Goal: Navigation & Orientation: Find specific page/section

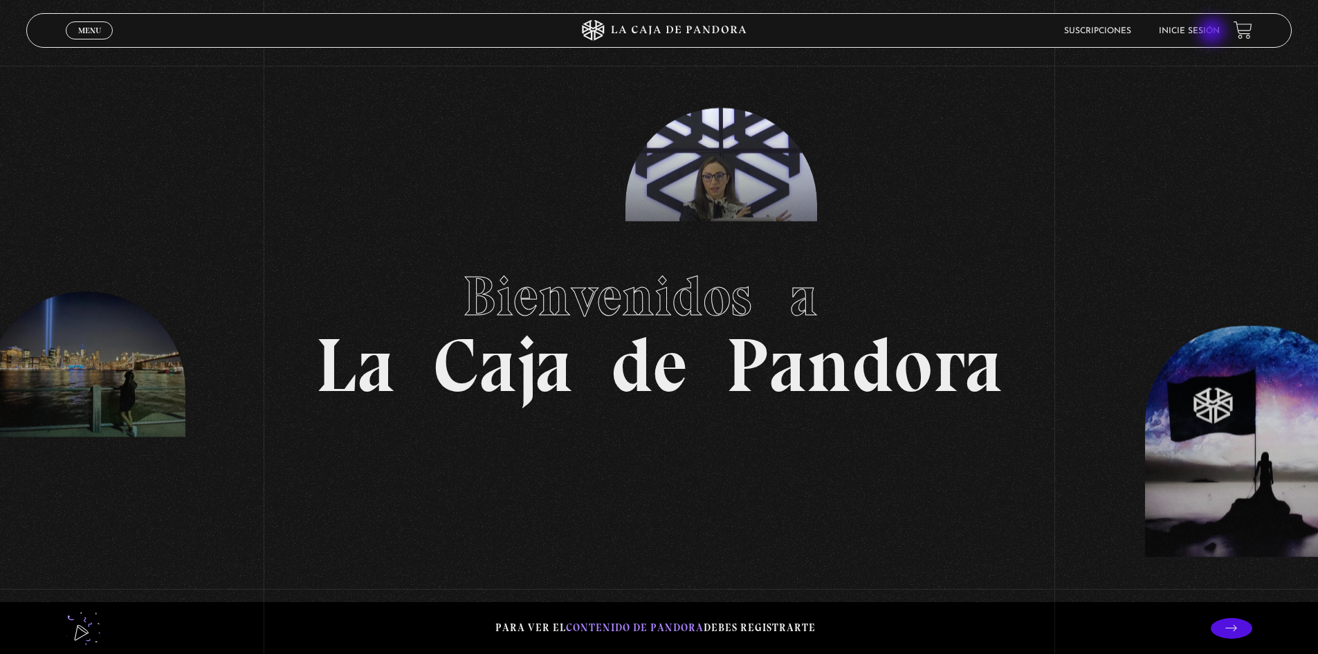
click at [1213, 33] on link "Inicie sesión" at bounding box center [1189, 31] width 61 height 8
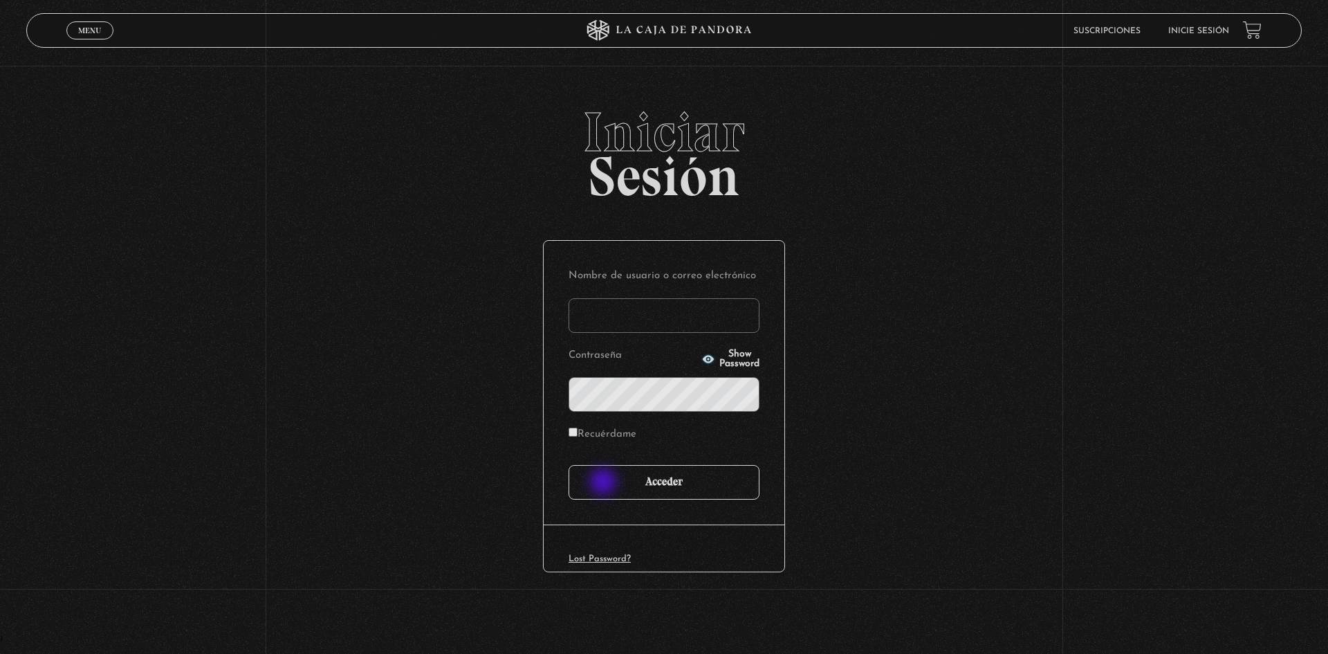
type input "indra.[PERSON_NAME]"
click at [620, 476] on input "Acceder" at bounding box center [664, 482] width 191 height 35
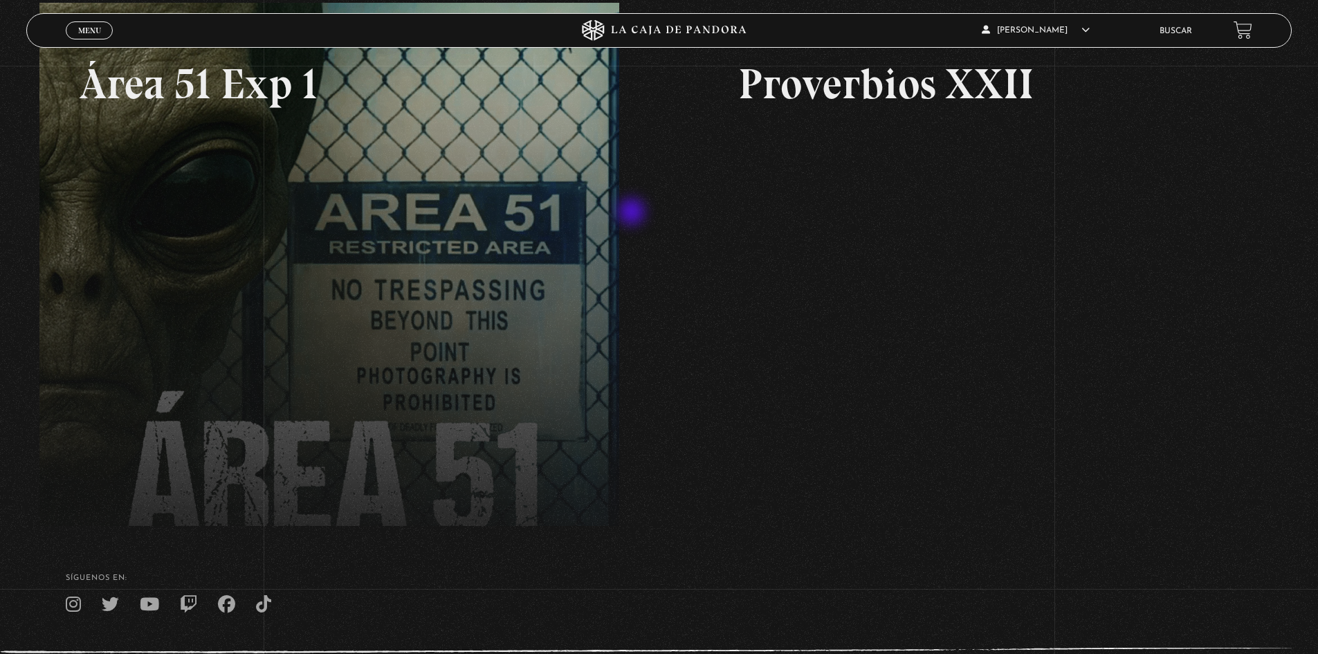
scroll to position [208, 0]
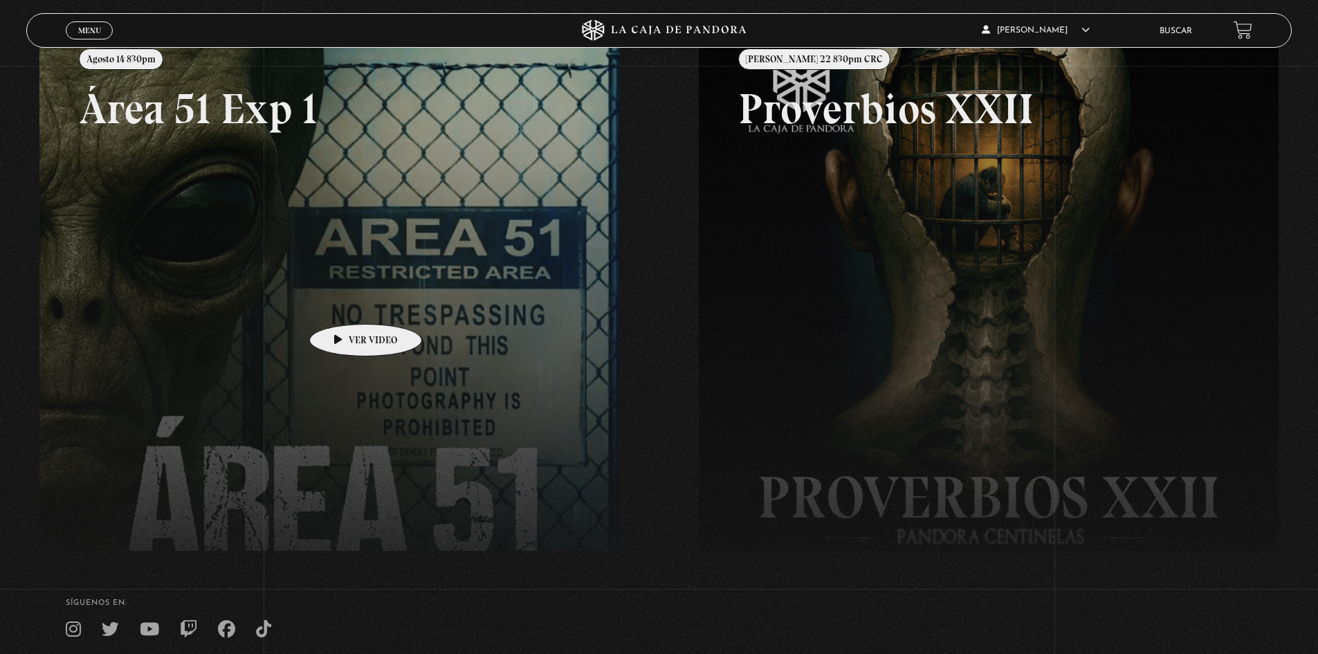
click at [344, 303] on link at bounding box center [698, 355] width 1318 height 654
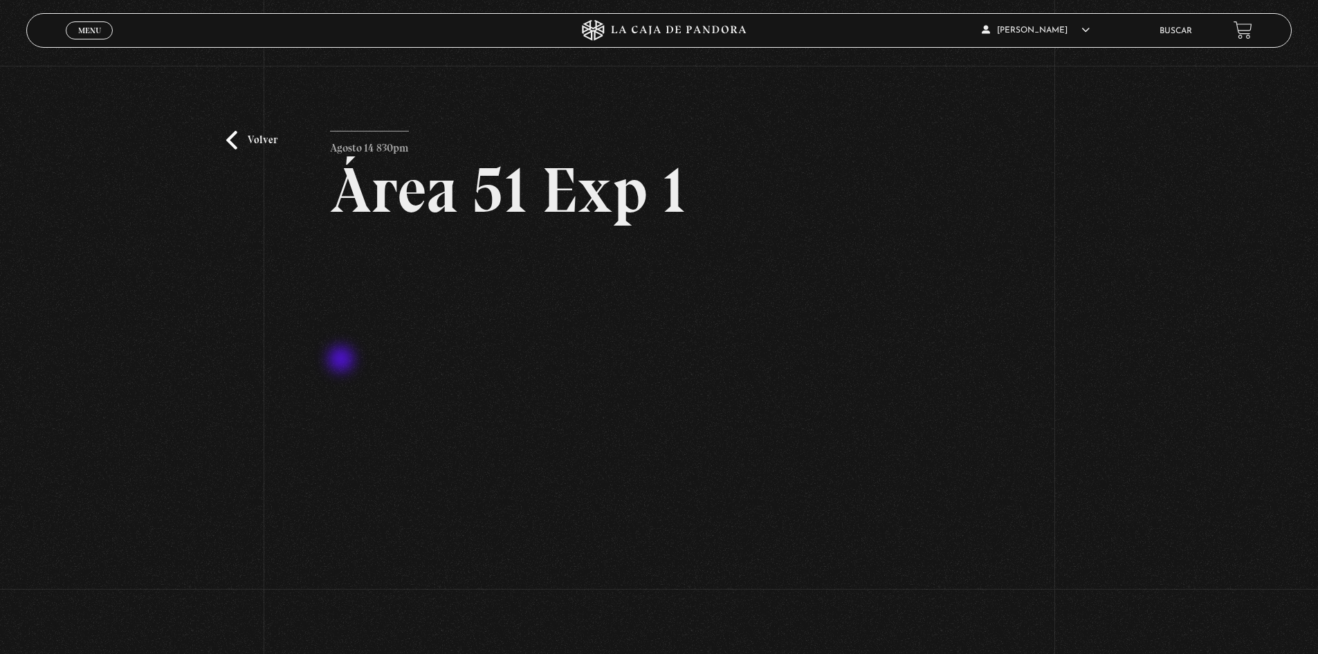
scroll to position [69, 0]
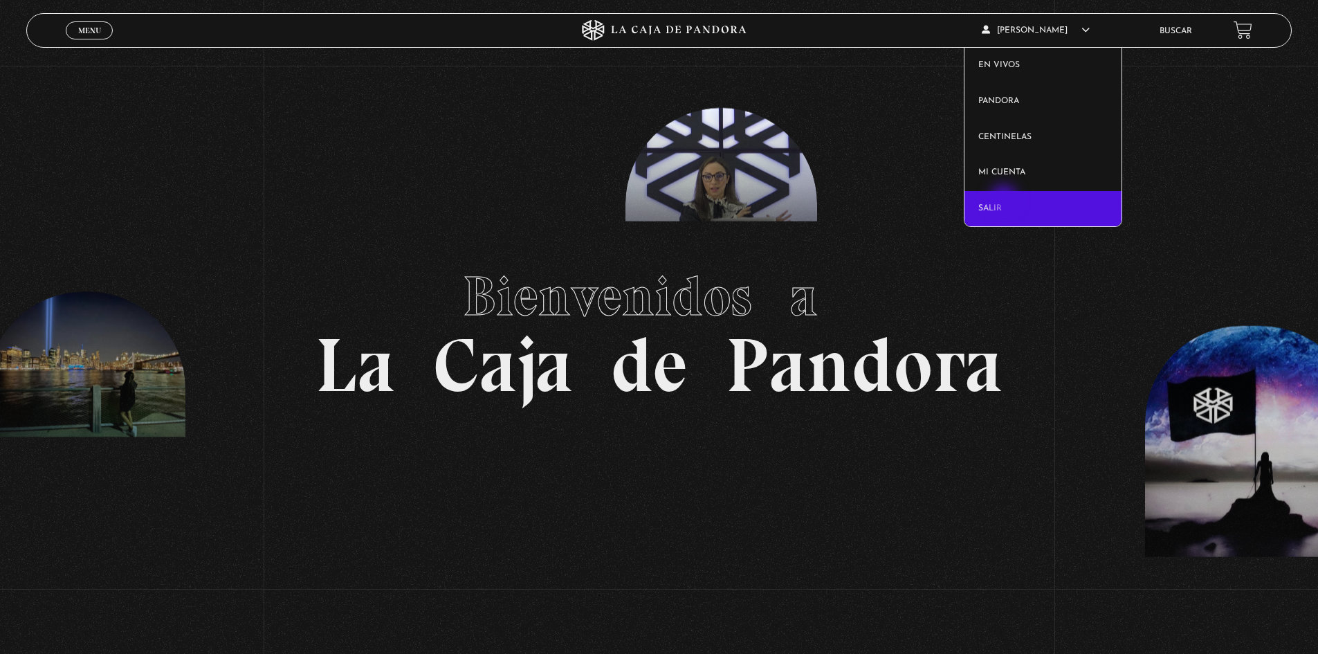
click at [1005, 200] on link "Salir" at bounding box center [1042, 209] width 157 height 36
